Goal: Information Seeking & Learning: Learn about a topic

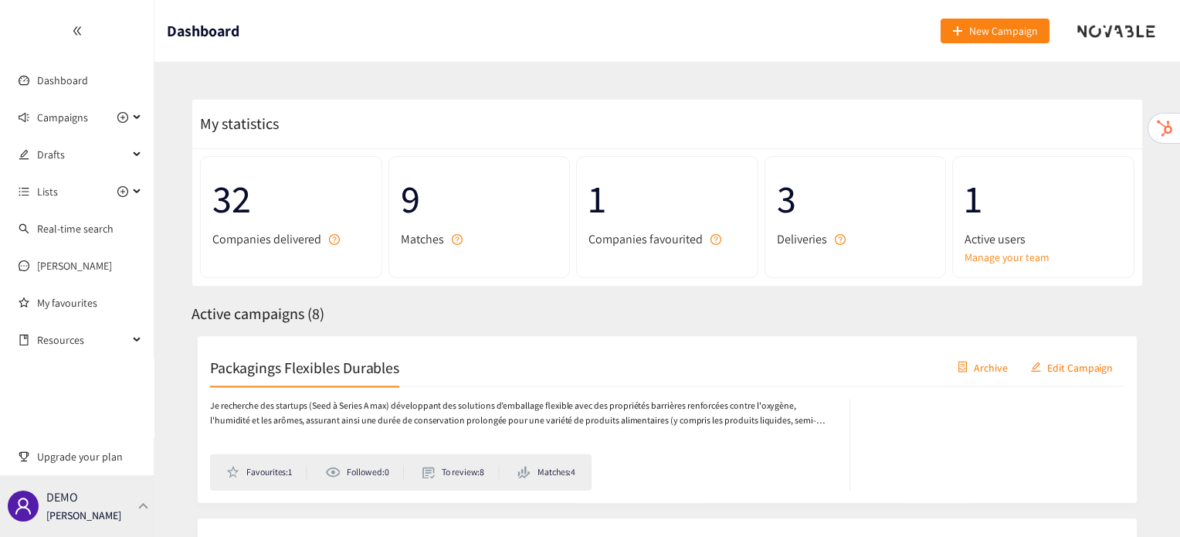
click at [112, 500] on div "DEMO [PERSON_NAME]" at bounding box center [77, 506] width 154 height 62
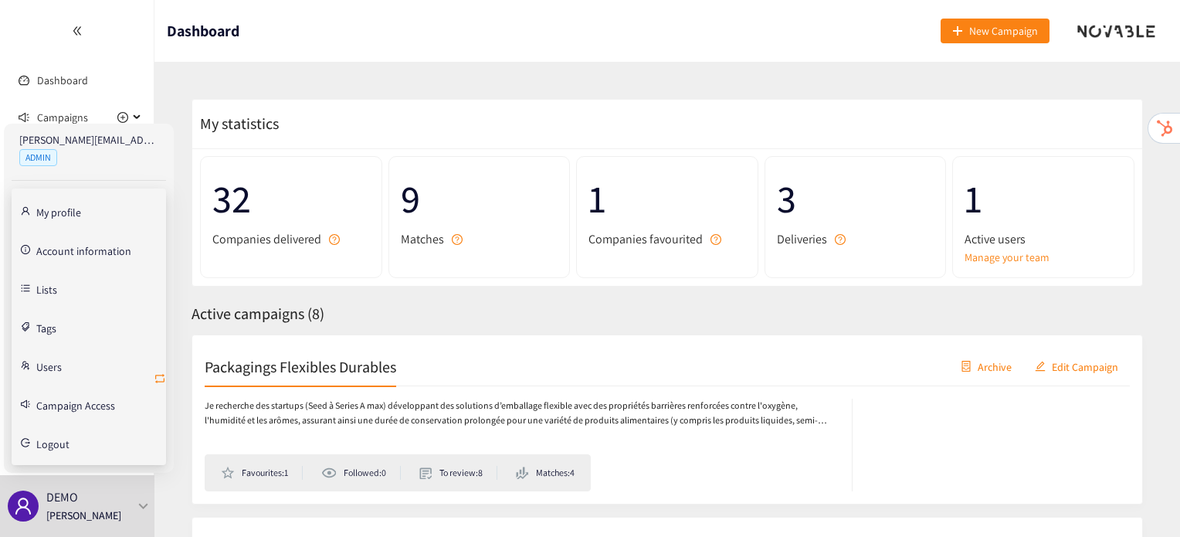
click at [160, 376] on icon "retweet" at bounding box center [160, 378] width 12 height 12
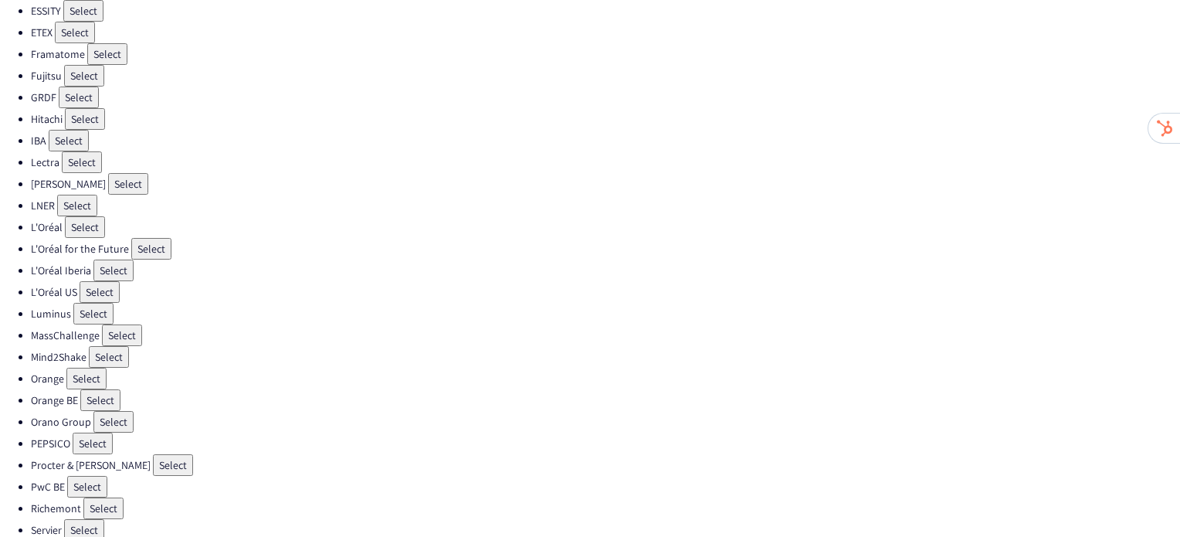
scroll to position [463, 0]
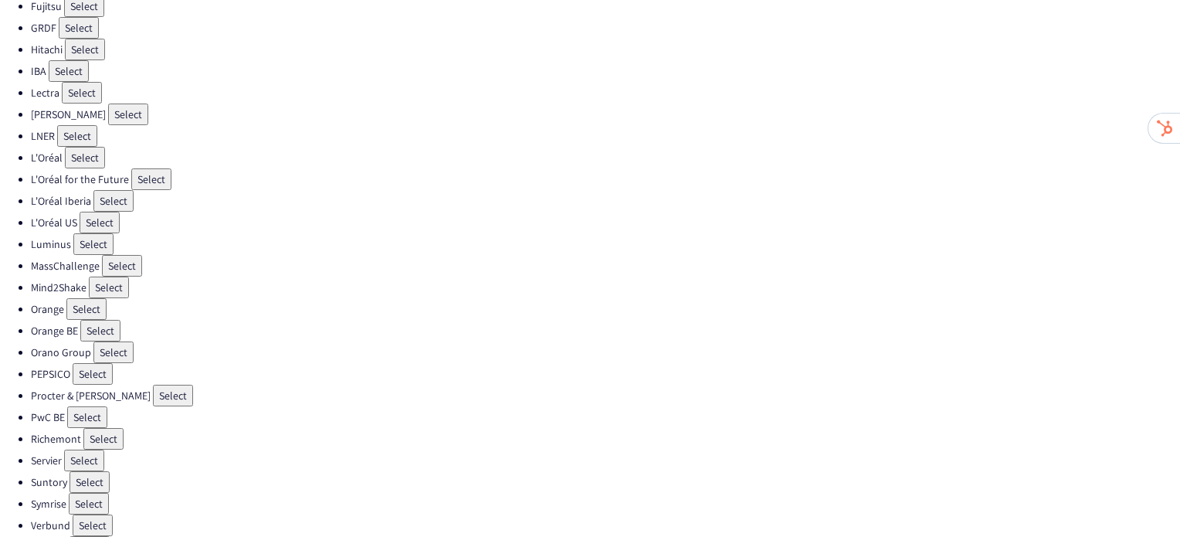
click at [154, 168] on button "Select" at bounding box center [151, 179] width 40 height 22
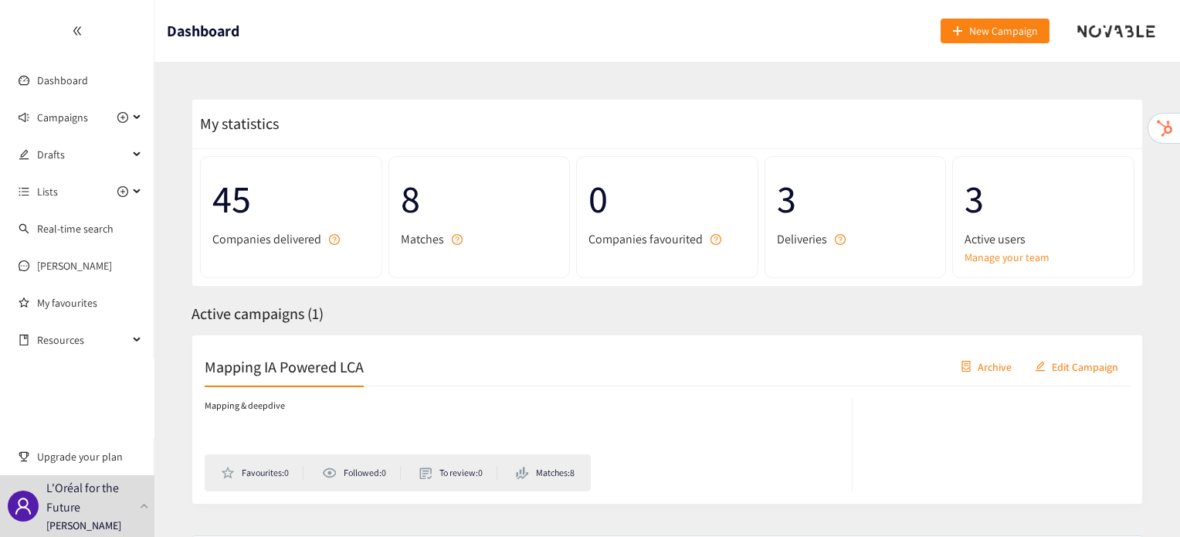
scroll to position [86, 0]
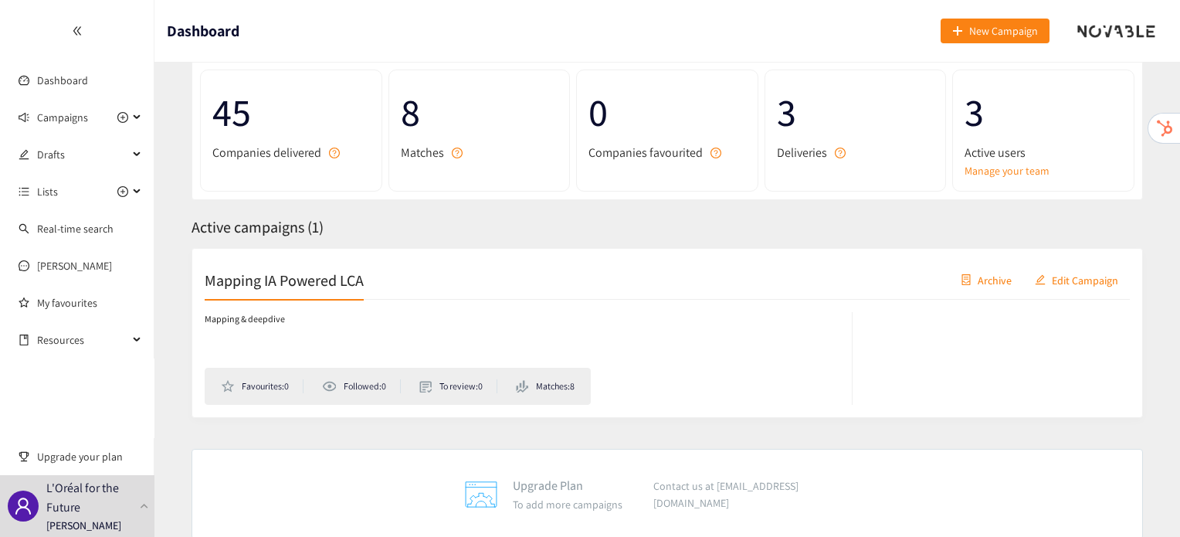
click at [290, 271] on h2 "Mapping IA Powered LCA" at bounding box center [284, 280] width 159 height 22
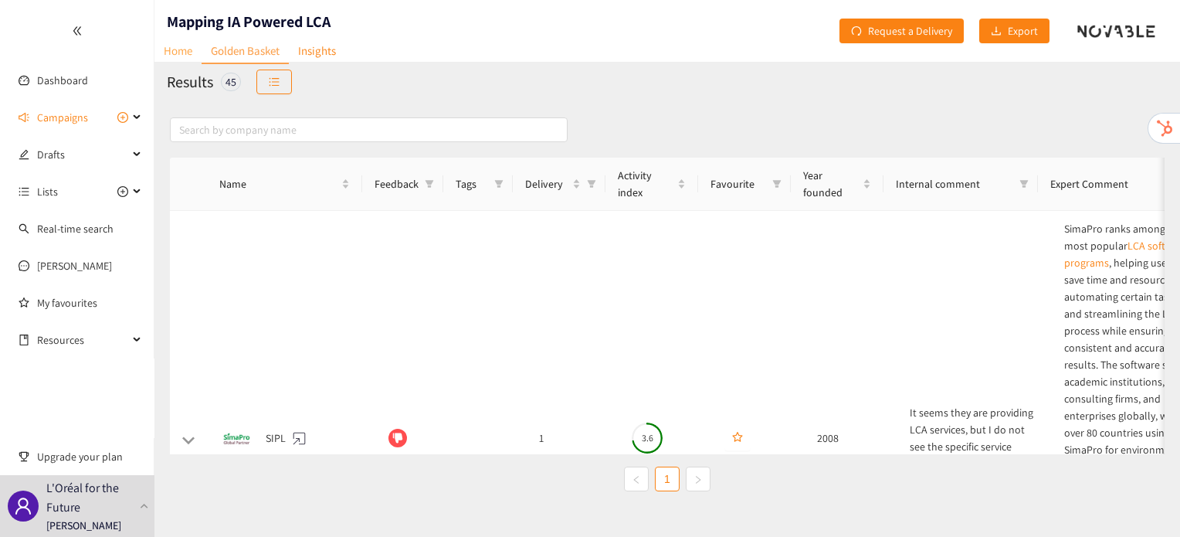
click at [183, 46] on link "Home" at bounding box center [177, 51] width 47 height 24
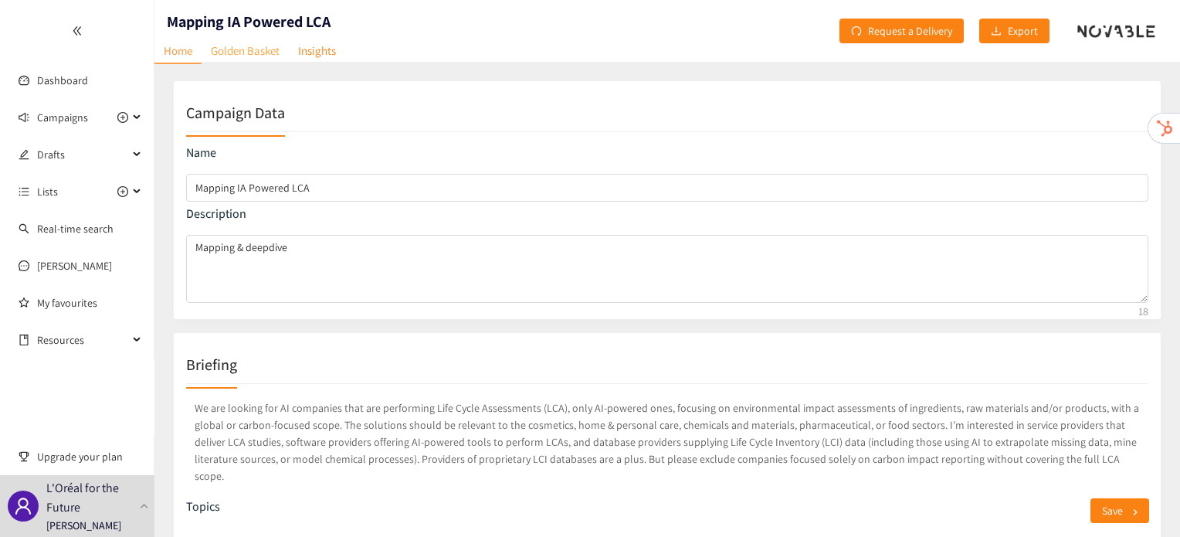
click at [263, 58] on link "Golden Basket" at bounding box center [245, 51] width 87 height 24
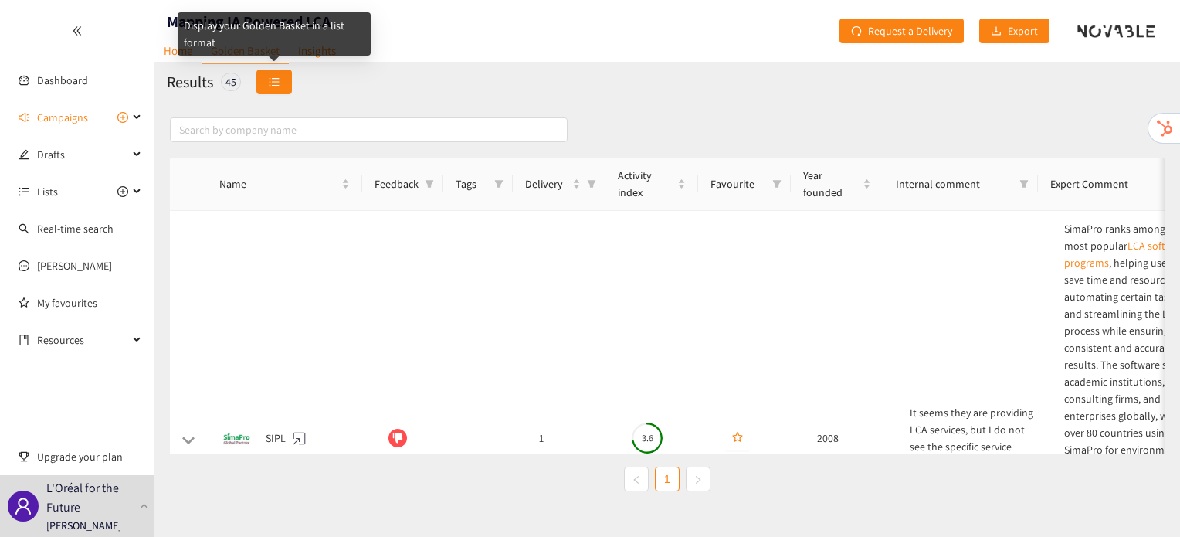
click at [259, 80] on button "button" at bounding box center [274, 82] width 36 height 25
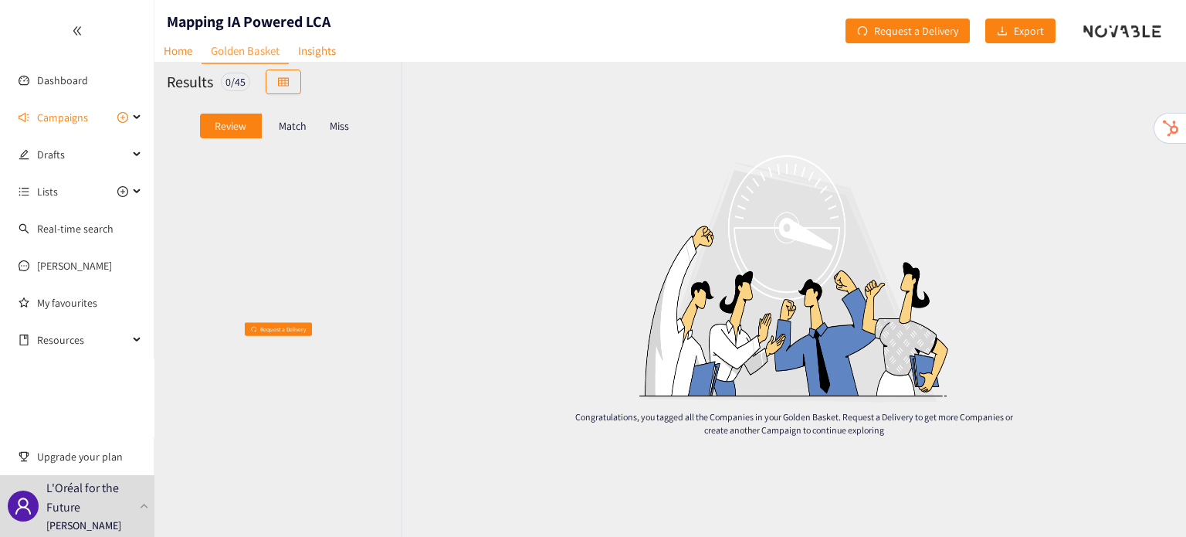
click at [287, 144] on div "Review Match Miss" at bounding box center [277, 126] width 247 height 48
click at [292, 127] on p "Match" at bounding box center [293, 126] width 28 height 12
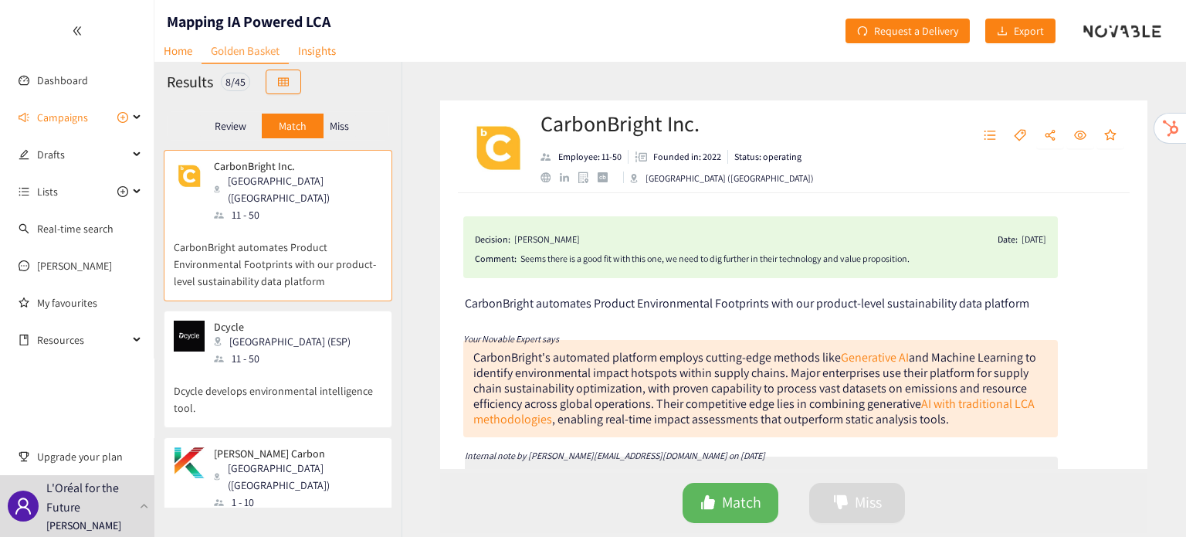
click at [343, 124] on p "Miss" at bounding box center [339, 126] width 19 height 12
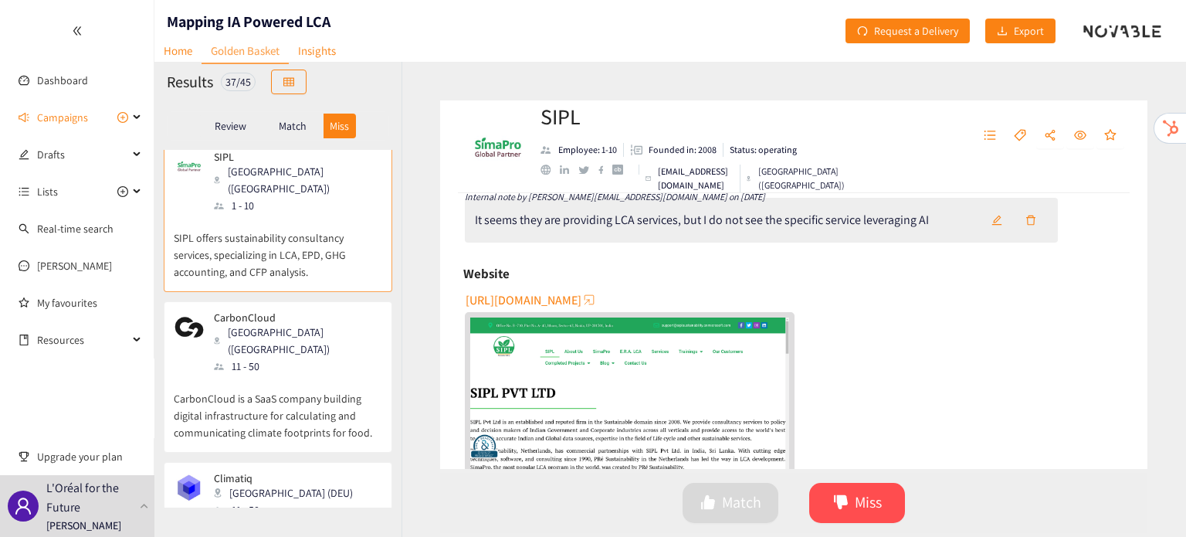
scroll to position [293, 0]
click at [306, 375] on p "CarbonCloud is a SaaS company building digital infrastructure for calculating a…" at bounding box center [278, 408] width 209 height 66
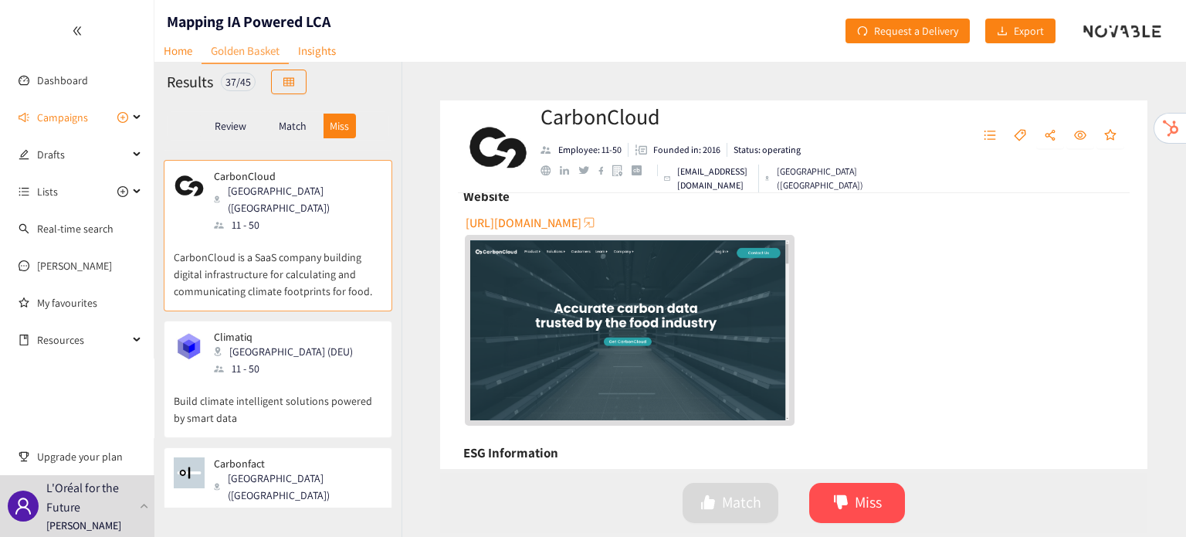
scroll to position [379, 0]
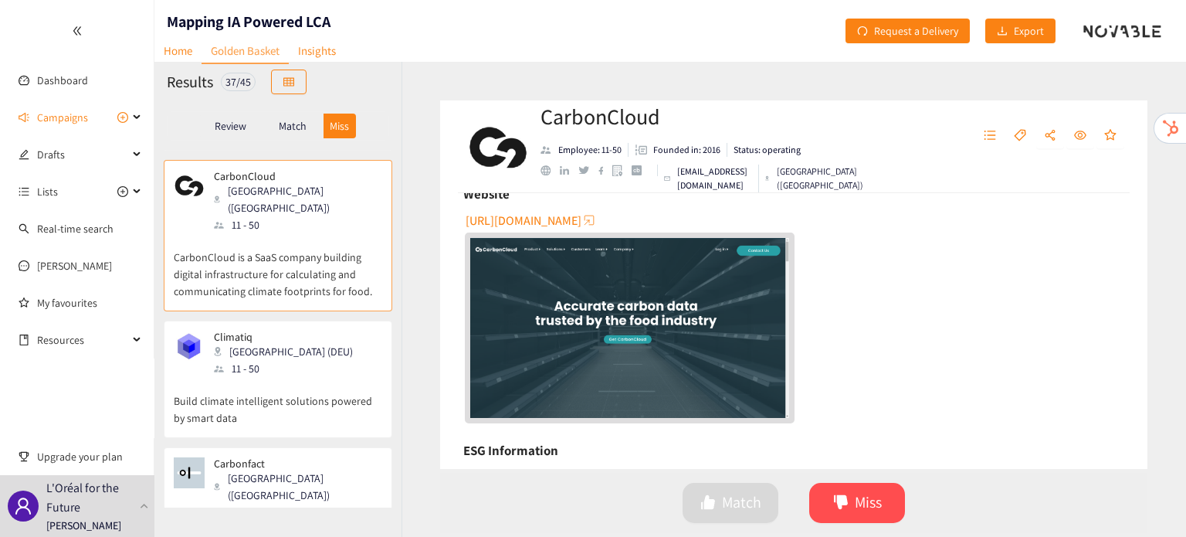
click at [276, 360] on div "11 - 50" at bounding box center [288, 368] width 148 height 17
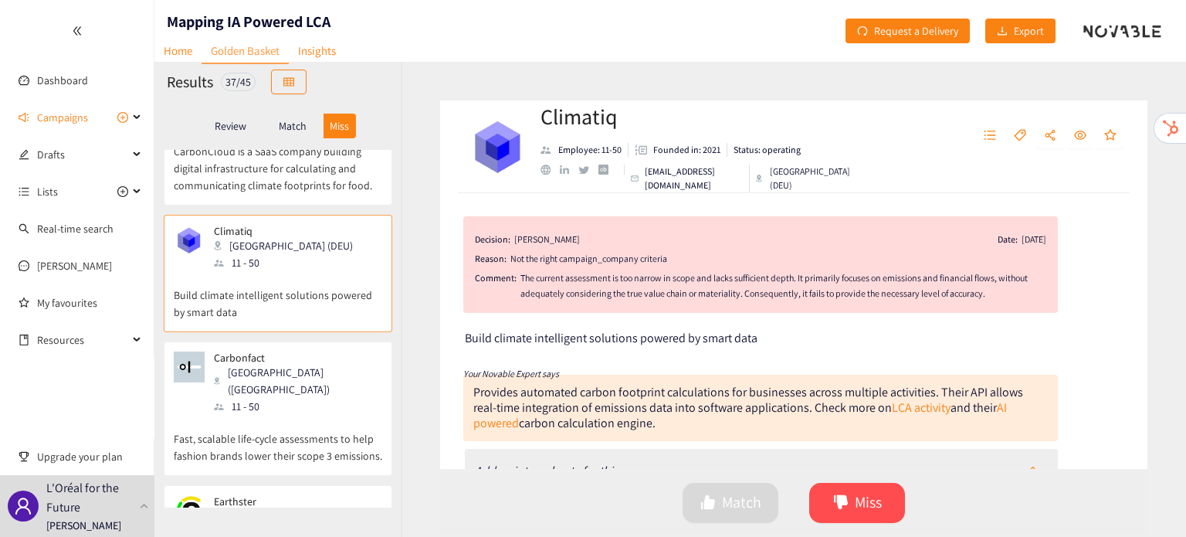
scroll to position [306, 0]
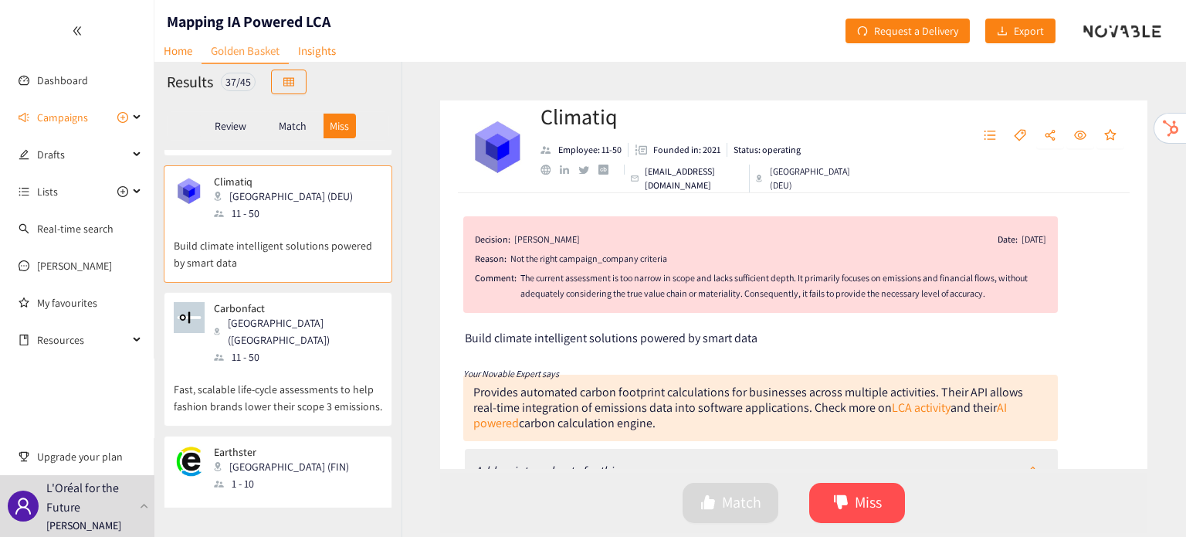
click at [267, 365] on p "Fast, scalable life-cycle assessments to help fashion brands lower their scope …" at bounding box center [278, 389] width 209 height 49
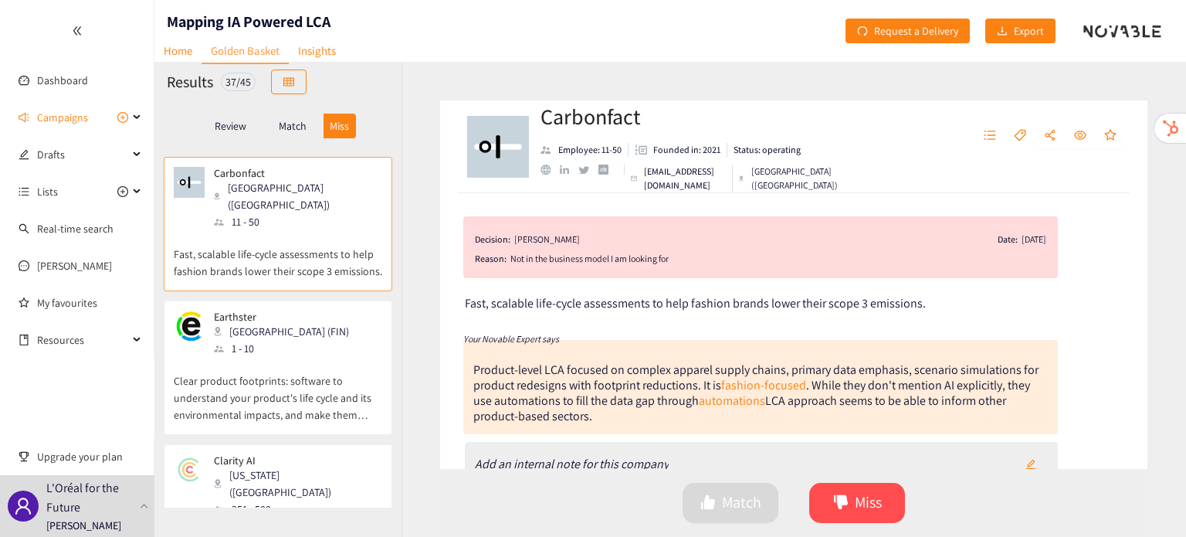
scroll to position [442, 0]
click at [267, 356] on p "Clear product footprints: software to understand your product's life cycle and …" at bounding box center [278, 389] width 209 height 66
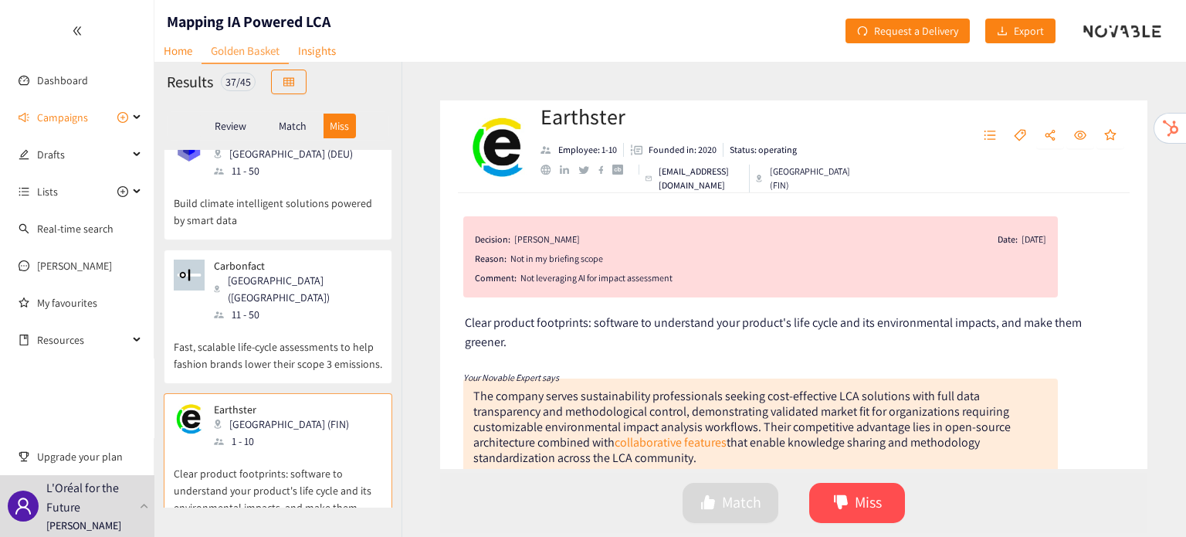
scroll to position [335, 0]
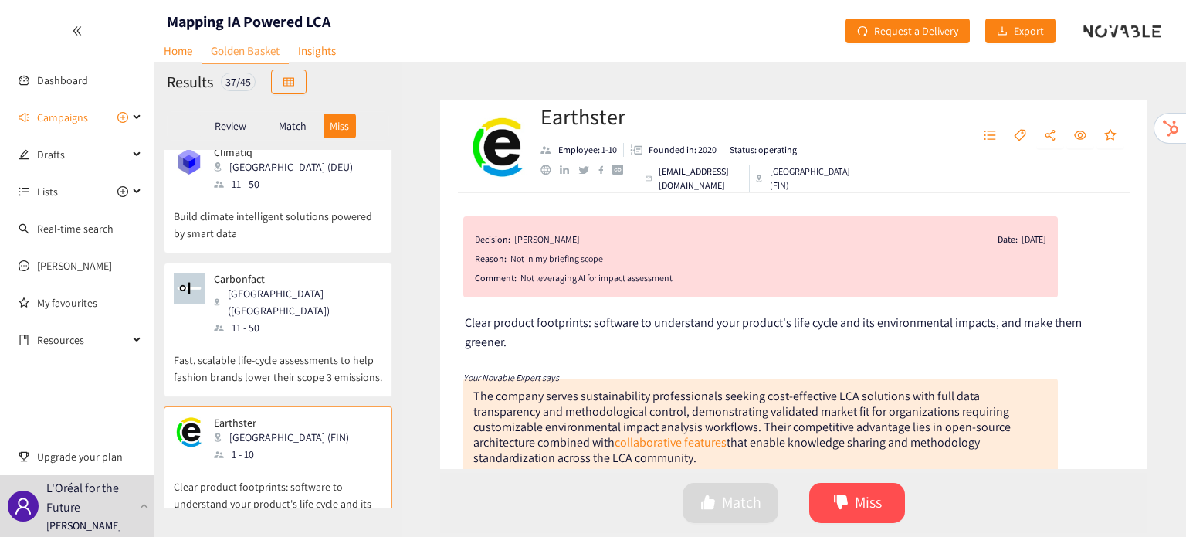
click at [290, 136] on div "Match" at bounding box center [293, 126] width 62 height 25
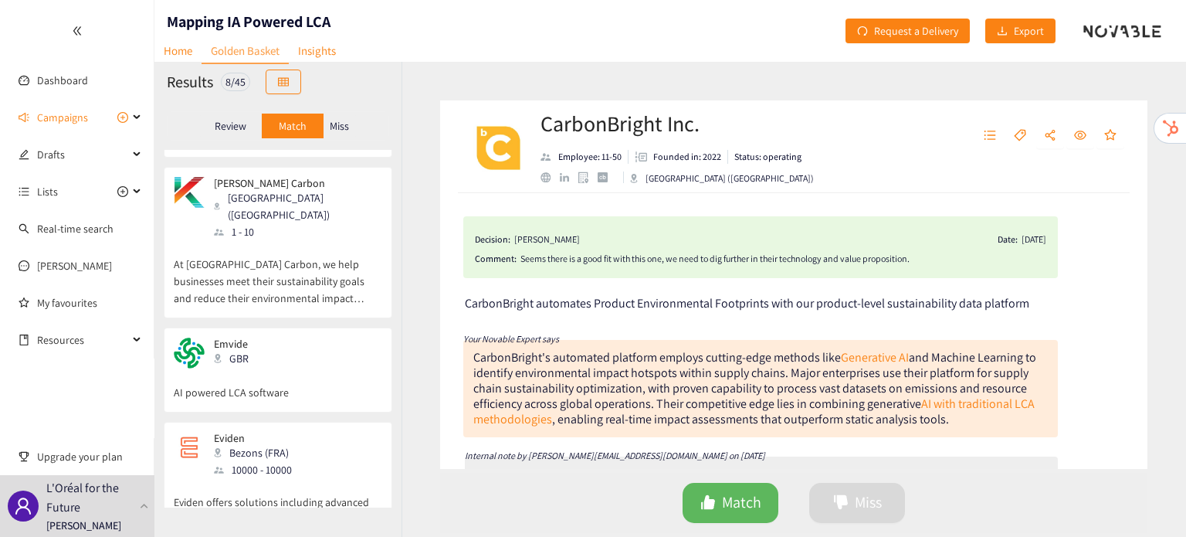
scroll to position [0, 0]
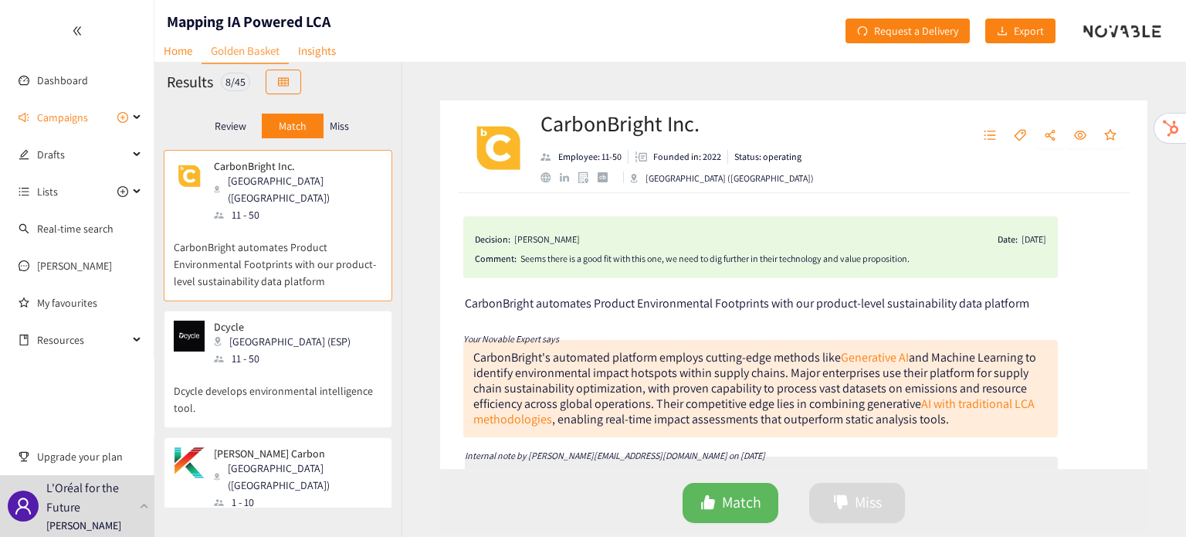
click at [290, 343] on div "Dcycle [GEOGRAPHIC_DATA] (ESP) 11 - 50" at bounding box center [278, 343] width 209 height 46
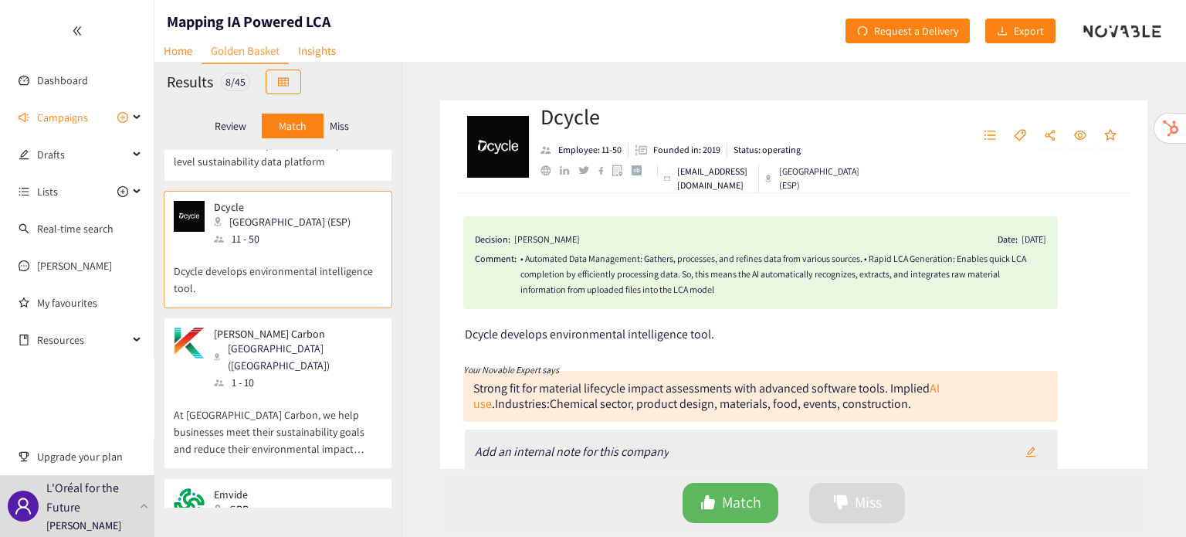
scroll to position [120, 0]
click at [287, 390] on p "At [GEOGRAPHIC_DATA] Carbon, we help businesses meet their sustainability goals…" at bounding box center [278, 423] width 209 height 66
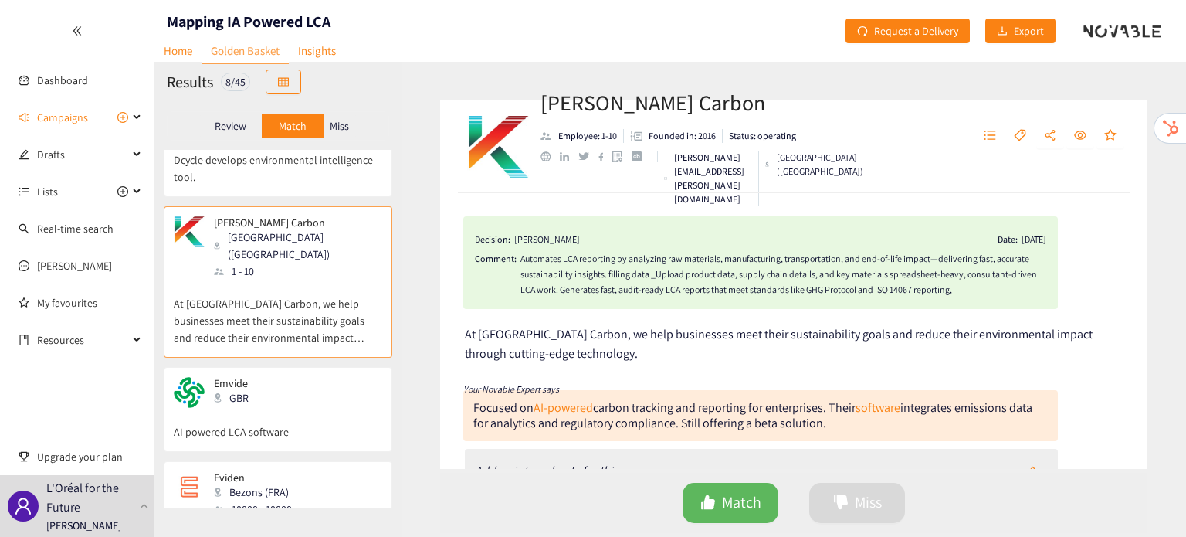
scroll to position [232, 0]
click at [287, 407] on p "AI powered LCA software" at bounding box center [278, 423] width 209 height 32
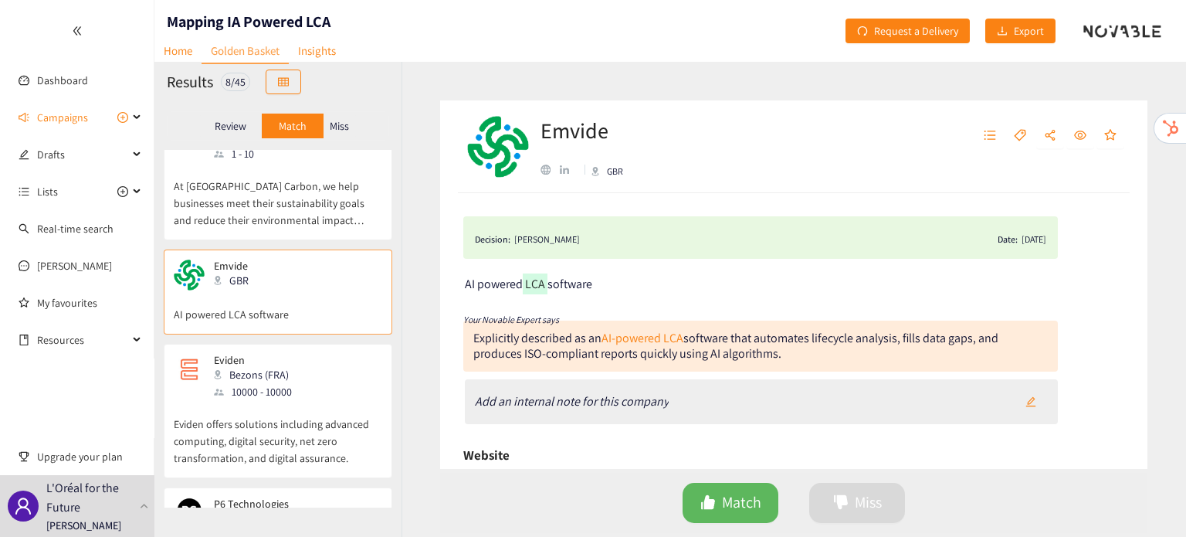
scroll to position [349, 0]
click at [297, 399] on p "Eviden offers solutions including advanced computing, digital security, net zer…" at bounding box center [278, 432] width 209 height 66
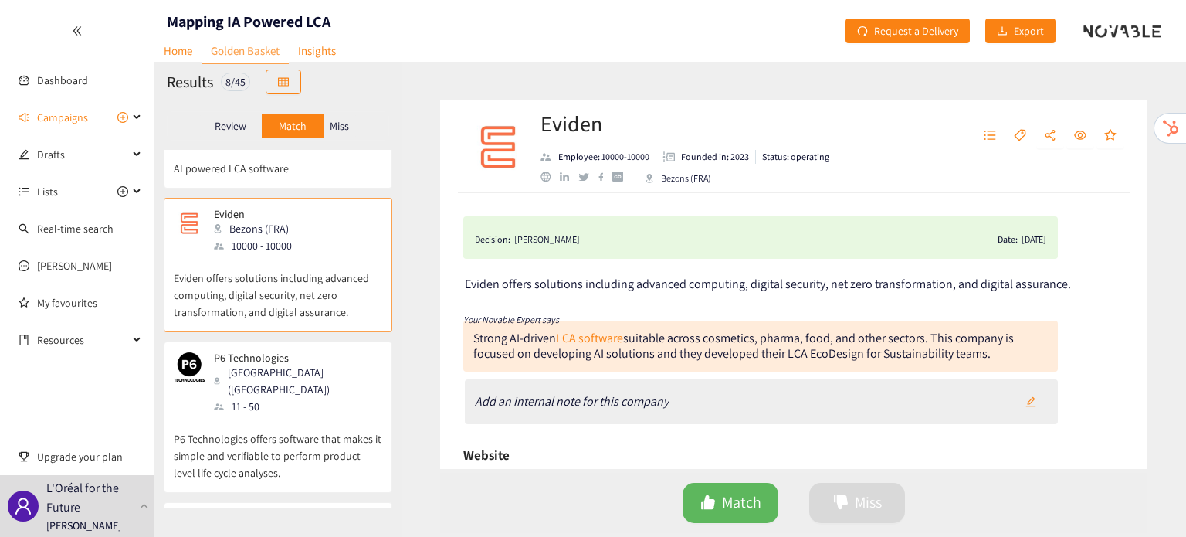
scroll to position [494, 0]
click at [300, 415] on p "P6 Technologies offers software that makes it simple and verifiable to perform …" at bounding box center [278, 448] width 209 height 66
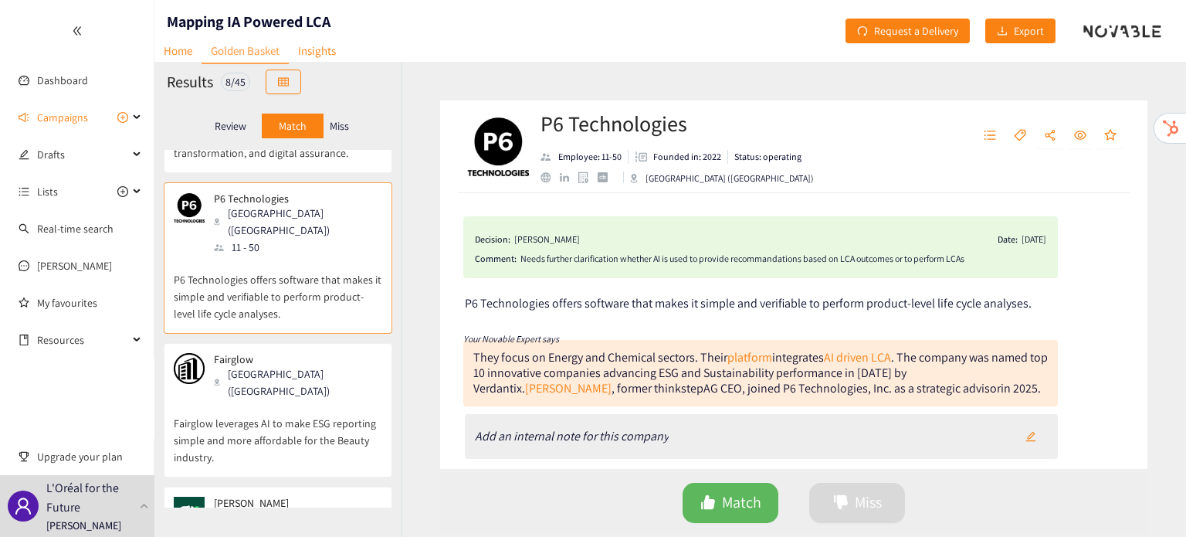
scroll to position [655, 0]
click at [302, 398] on p "Fairglow leverages AI to make ESG reporting simple and more affordable for the …" at bounding box center [278, 431] width 209 height 66
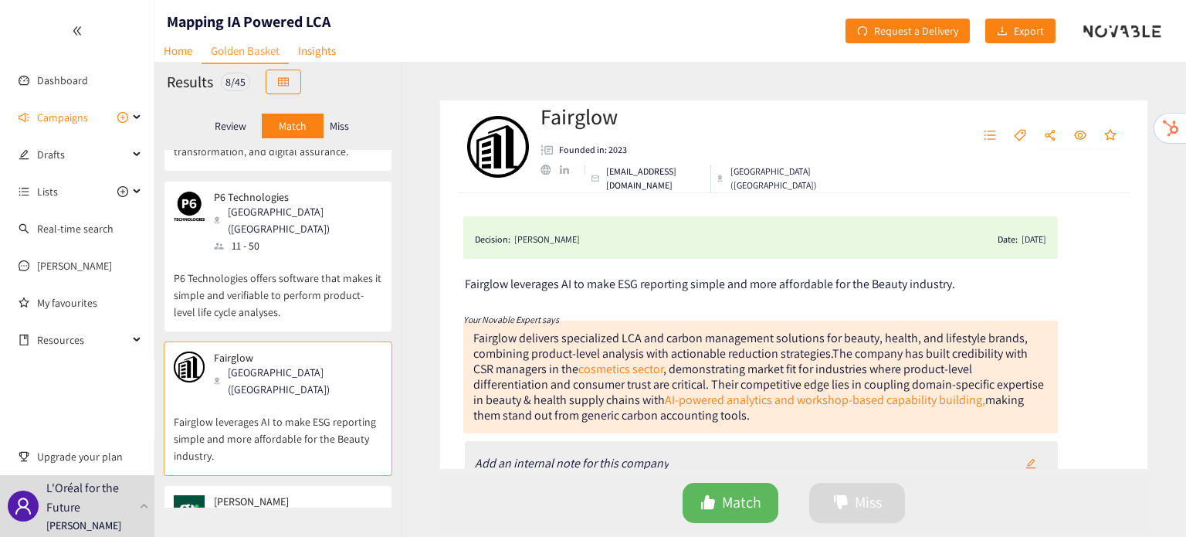
scroll to position [707, 0]
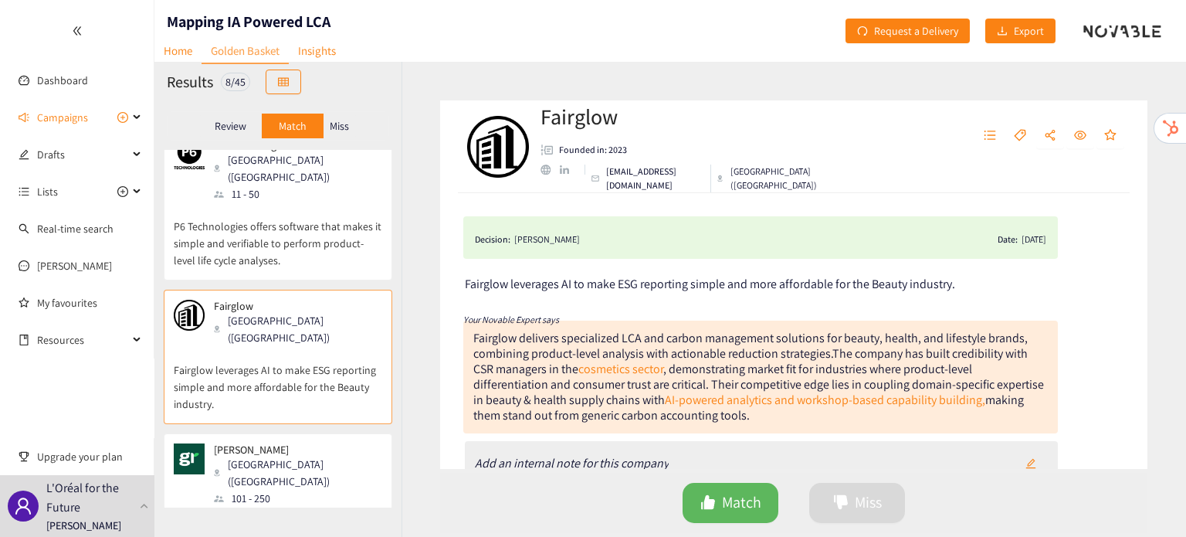
click at [298, 443] on div "[PERSON_NAME] ([GEOGRAPHIC_DATA]) 101 - 250" at bounding box center [278, 474] width 209 height 63
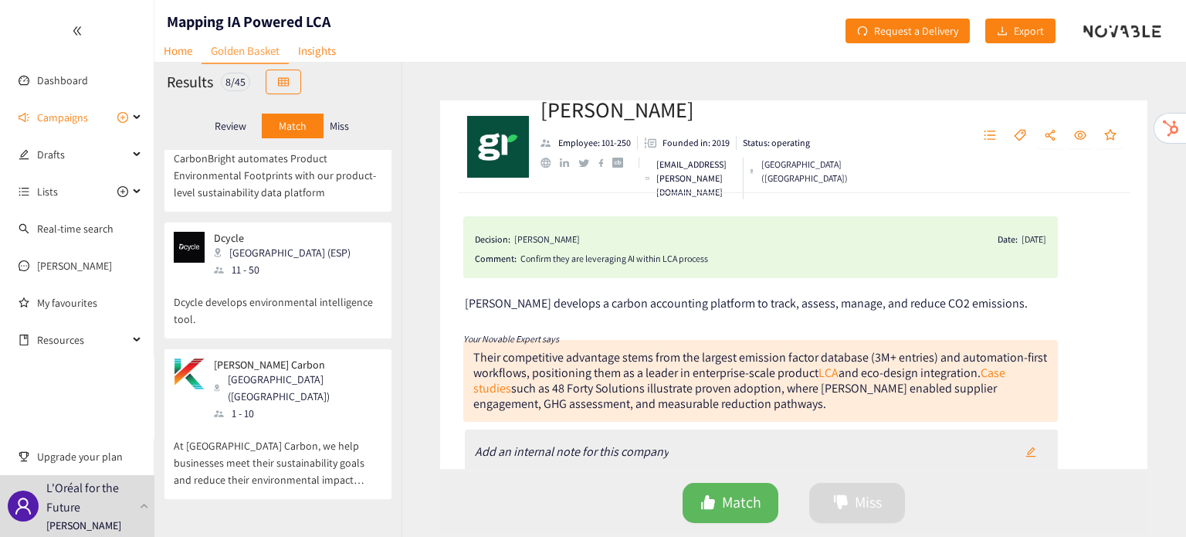
scroll to position [0, 0]
